Goal: Navigation & Orientation: Go to known website

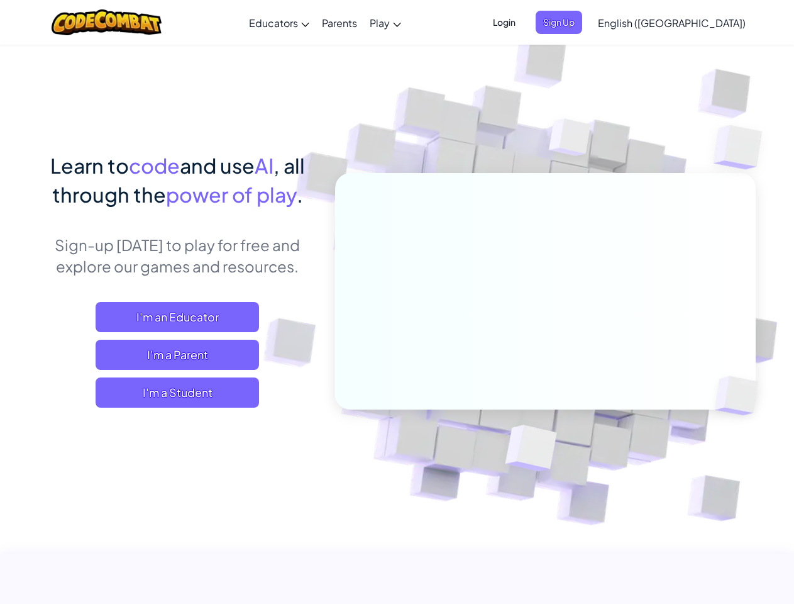
click at [523, 22] on span "Login" at bounding box center [505, 22] width 38 height 23
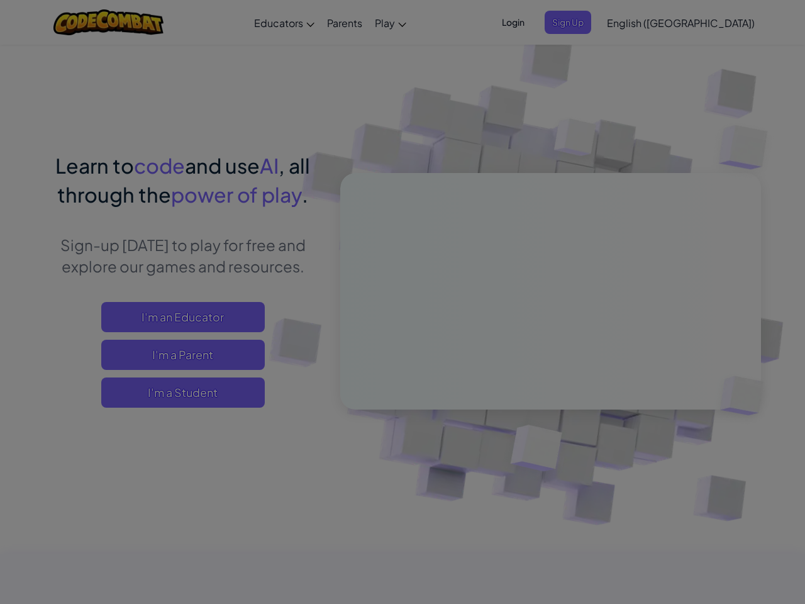
click at [580, 22] on div at bounding box center [402, 302] width 805 height 604
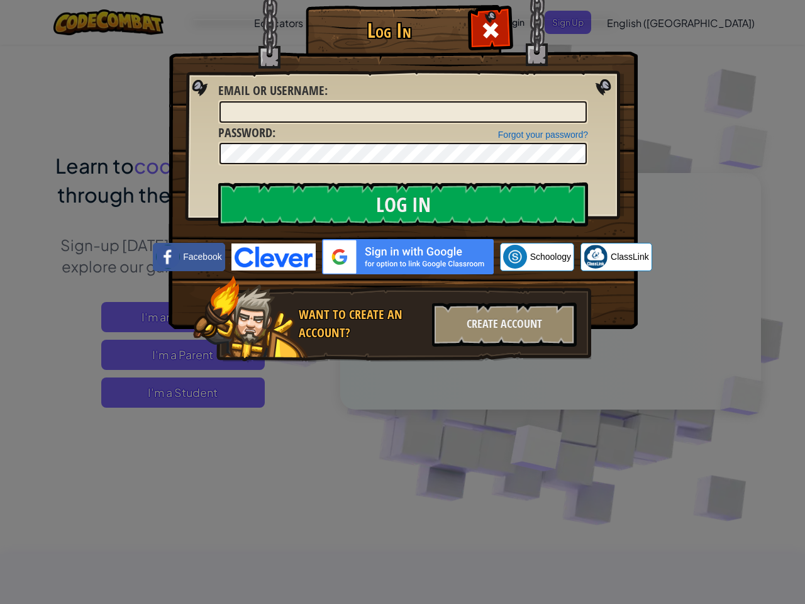
click at [636, 22] on div "Log In Unknown Error Email or Username : Forgot your password? Password : Log I…" at bounding box center [402, 302] width 805 height 604
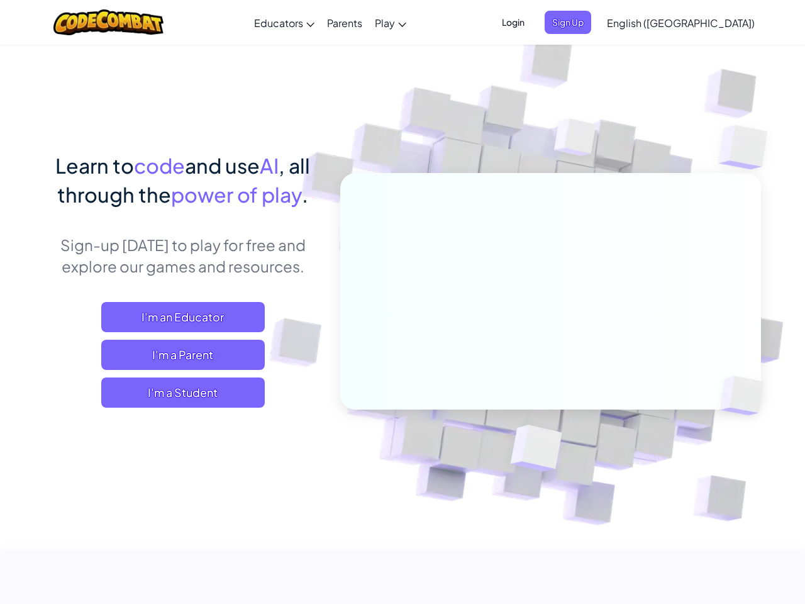
click at [591, 22] on span "Sign Up" at bounding box center [568, 22] width 47 height 23
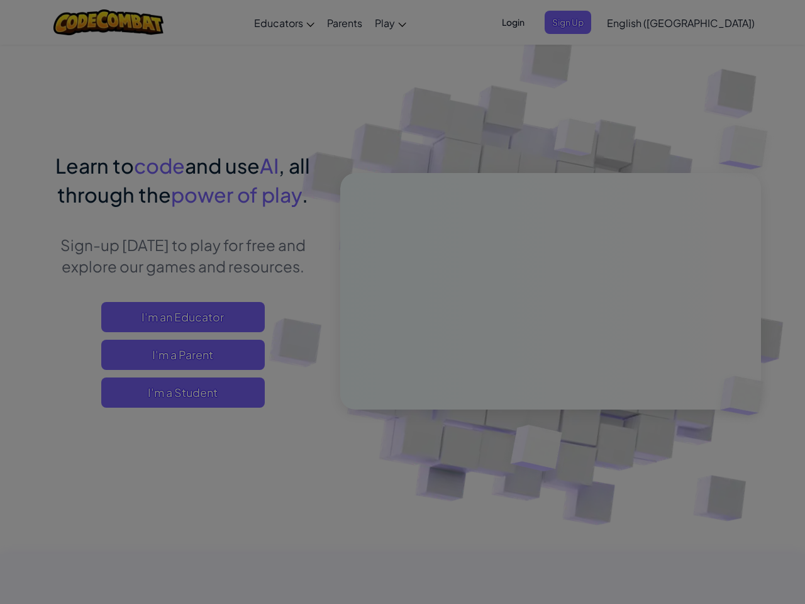
click at [0, 0] on div "Teach Computer Science with CodeCombat I'm an Educator Explore our live online …" at bounding box center [0, 0] width 0 height 0
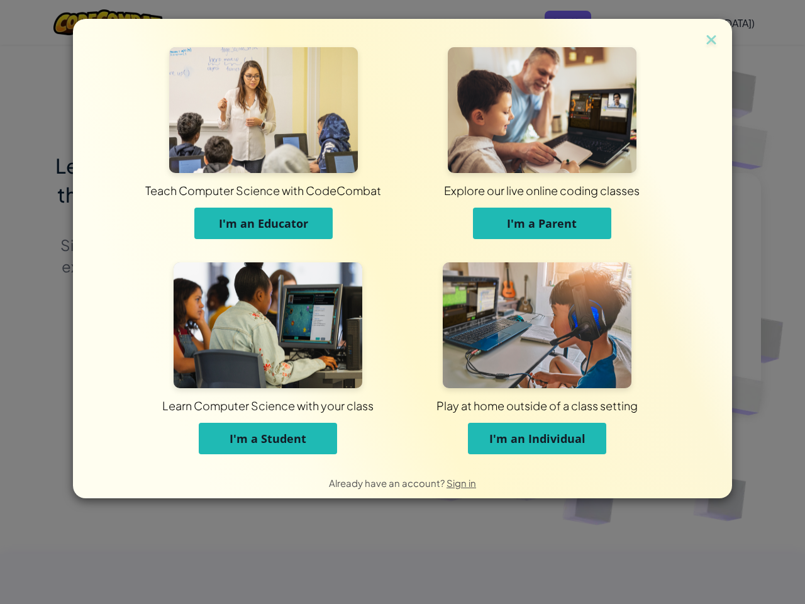
click at [177, 392] on div "Teach Computer Science with CodeCombat I'm an Educator Explore our live online …" at bounding box center [402, 302] width 805 height 604
